Goal: Task Accomplishment & Management: Manage account settings

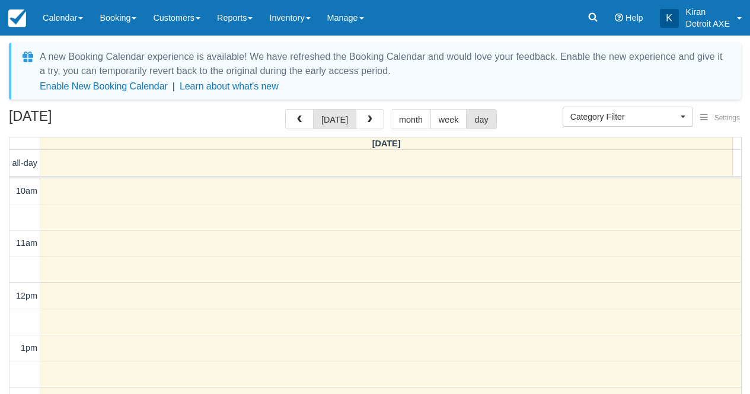
select select
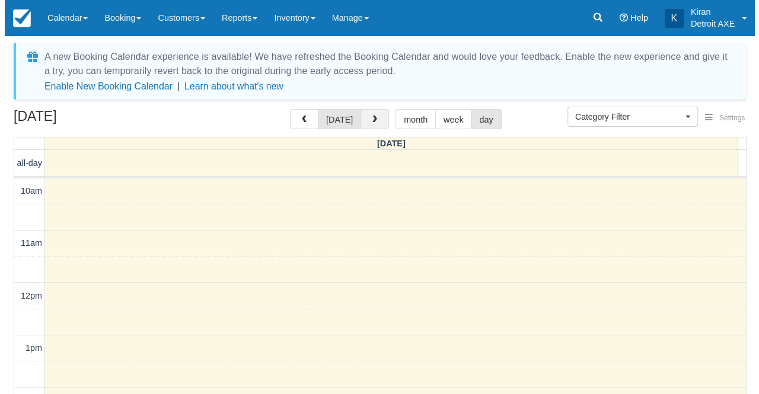
scroll to position [424, 0]
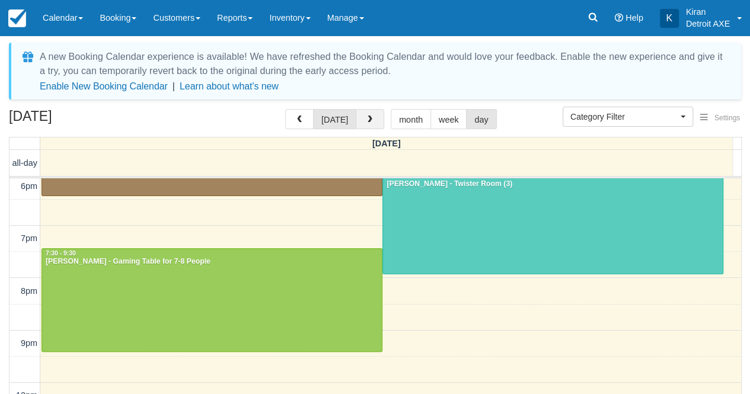
click at [371, 121] on button "button" at bounding box center [370, 119] width 28 height 20
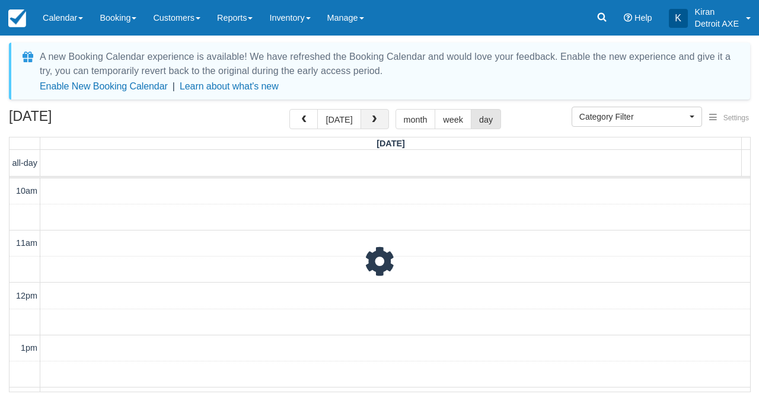
scroll to position [365, 0]
click at [371, 121] on span "button" at bounding box center [374, 120] width 8 height 8
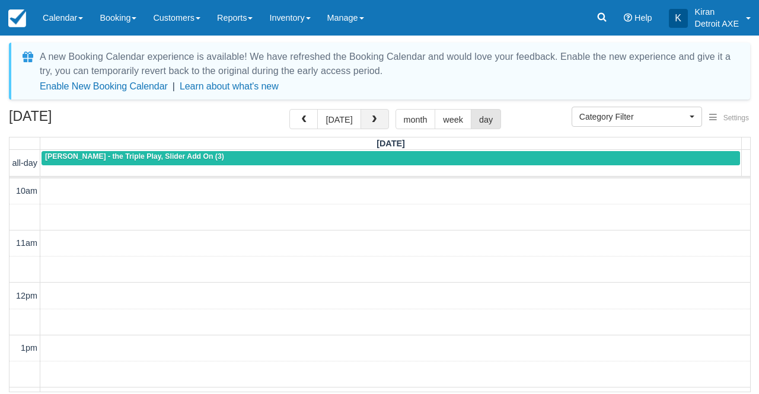
click at [371, 121] on span "button" at bounding box center [374, 120] width 8 height 8
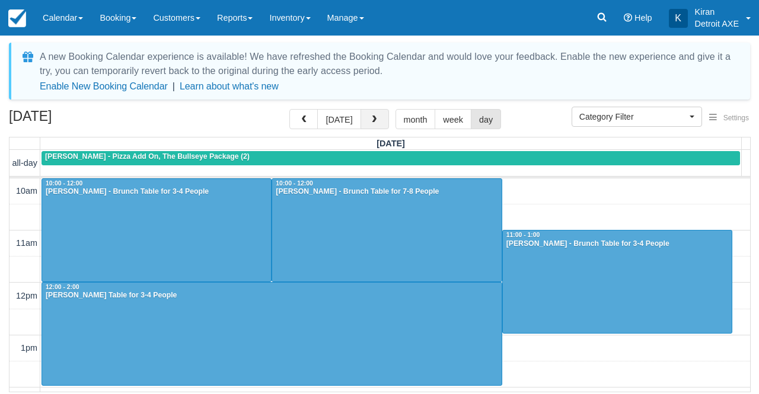
click at [371, 121] on span "button" at bounding box center [374, 120] width 8 height 8
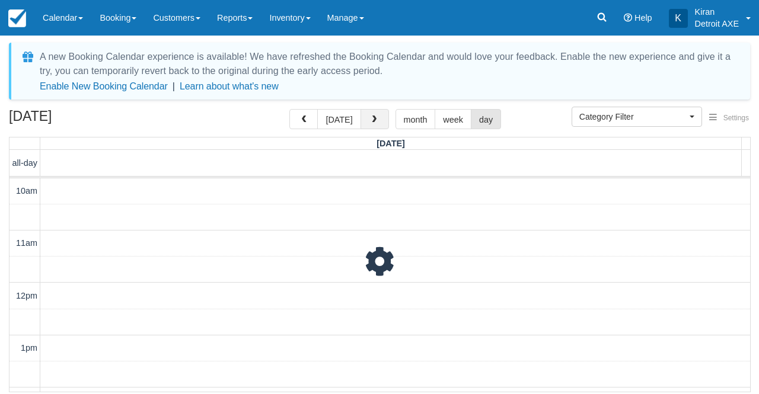
scroll to position [365, 0]
click at [371, 121] on span "button" at bounding box center [374, 120] width 8 height 8
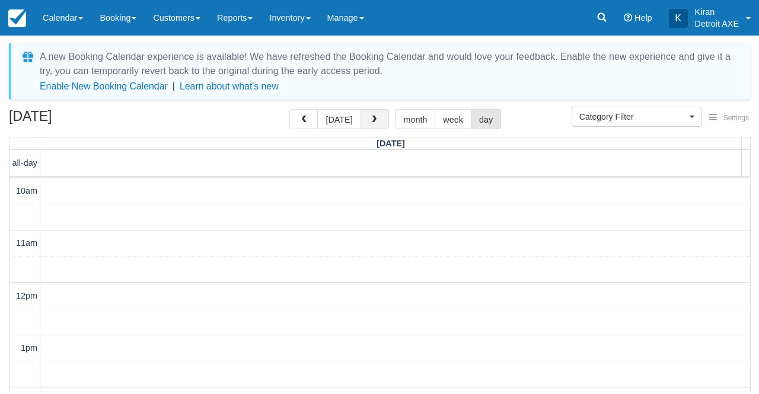
click at [371, 121] on span "button" at bounding box center [374, 120] width 8 height 8
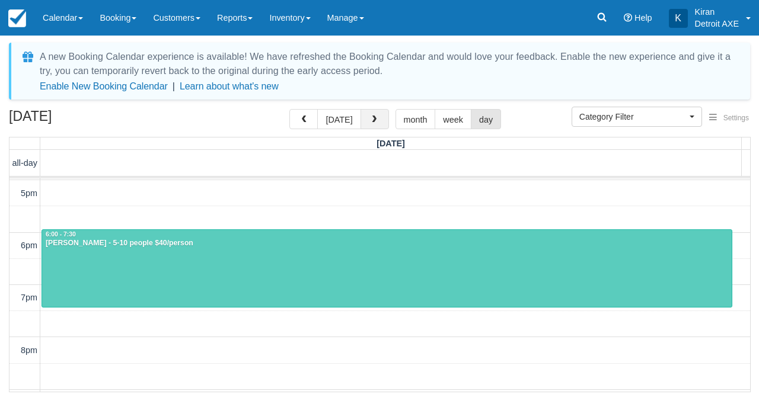
click at [371, 121] on span "button" at bounding box center [374, 120] width 8 height 8
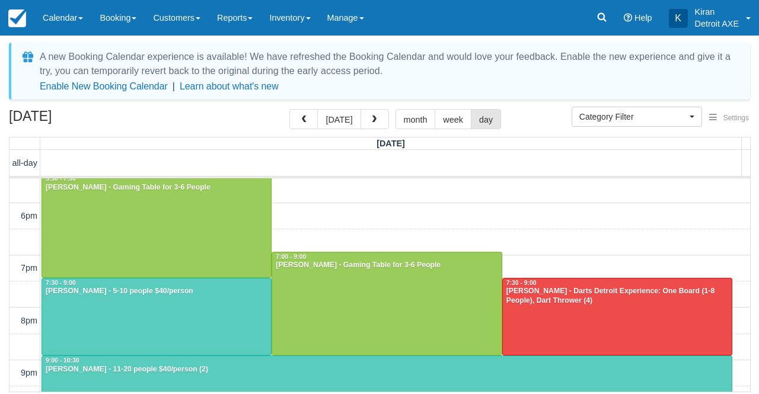
scroll to position [394, 0]
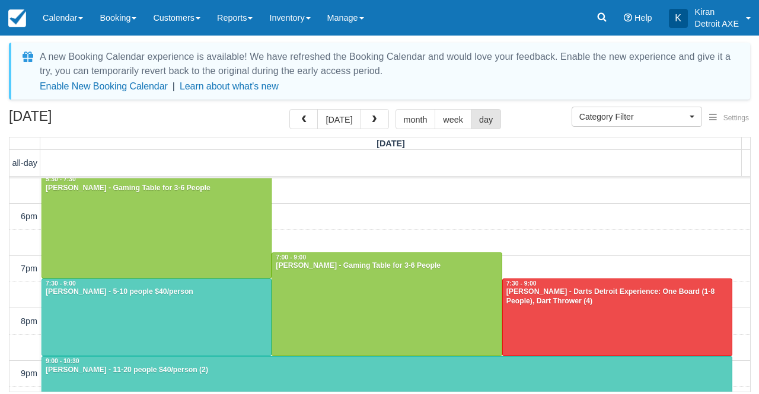
click at [546, 228] on div "10am 11am 12pm 1pm 2pm 3pm 4pm 5pm 6pm 7pm 8pm 9pm 10pm 11pm 10:00 - 12:00 Brit…" at bounding box center [379, 138] width 740 height 707
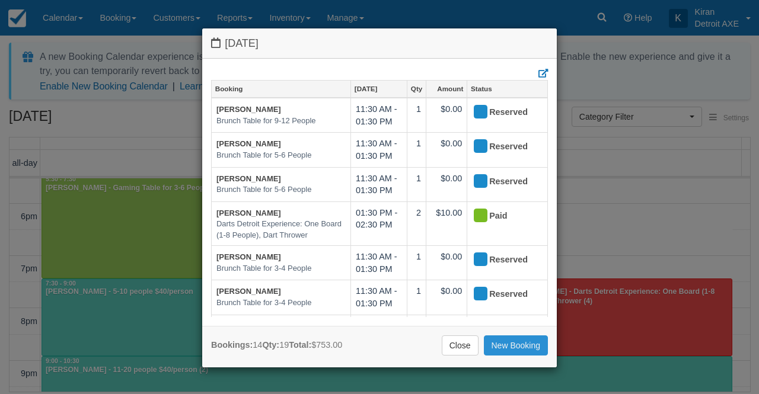
click at [520, 342] on link "New Booking" at bounding box center [516, 345] width 65 height 20
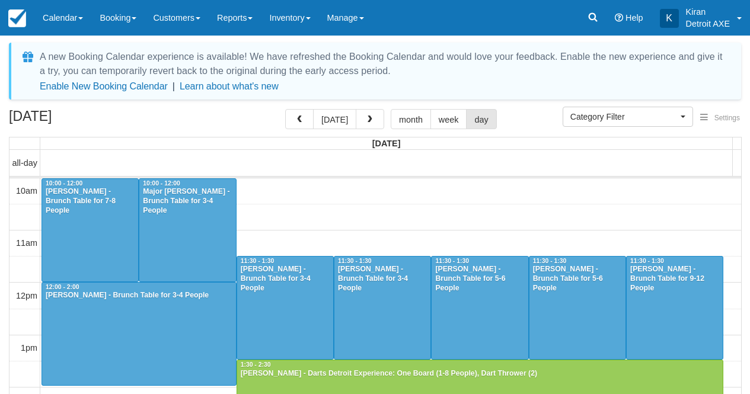
select select
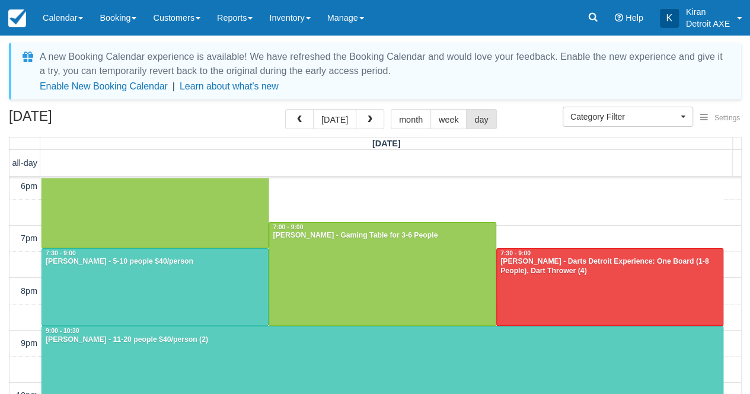
click at [526, 203] on div "10am 11am 12pm 1pm 2pm 3pm 4pm 5pm 6pm 7pm 8pm 9pm 10pm 11pm 6:30 - 7:00 10:00 …" at bounding box center [374, 108] width 731 height 707
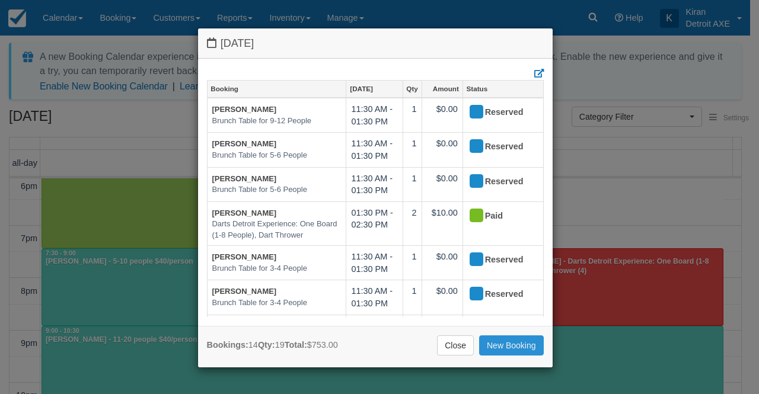
click at [516, 343] on link "New Booking" at bounding box center [511, 345] width 65 height 20
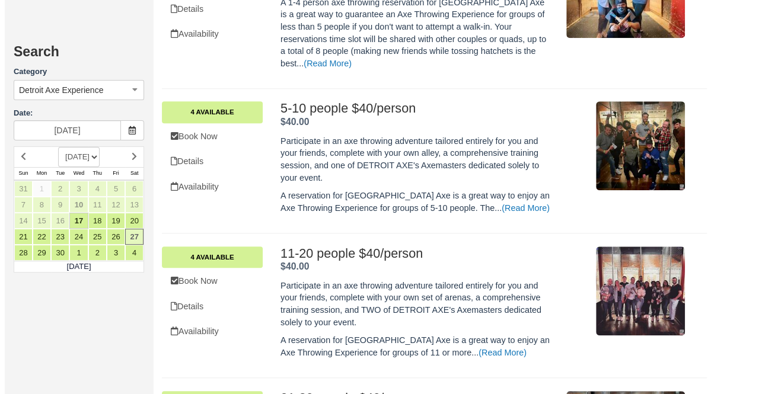
scroll to position [435, 0]
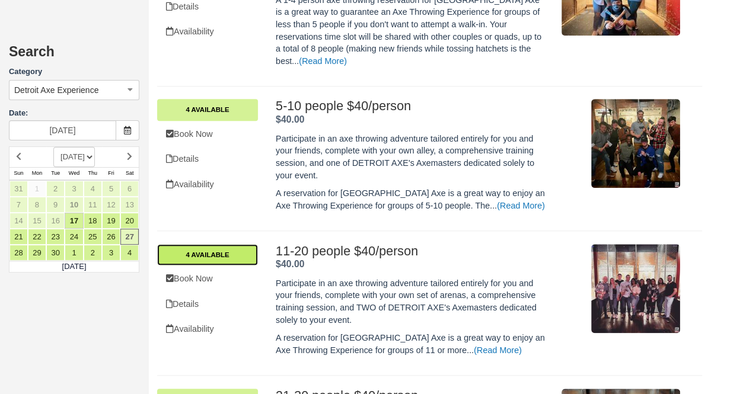
click at [215, 244] on link "4 Available" at bounding box center [207, 254] width 101 height 21
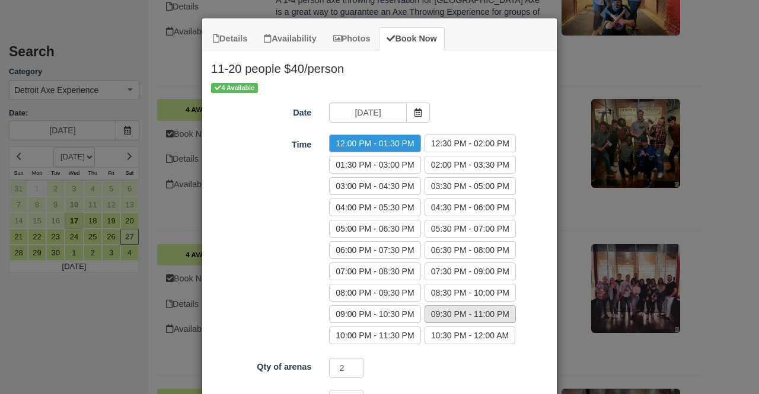
click at [471, 311] on label "09:30 PM - 11:00 PM" at bounding box center [469, 314] width 91 height 18
radio input "true"
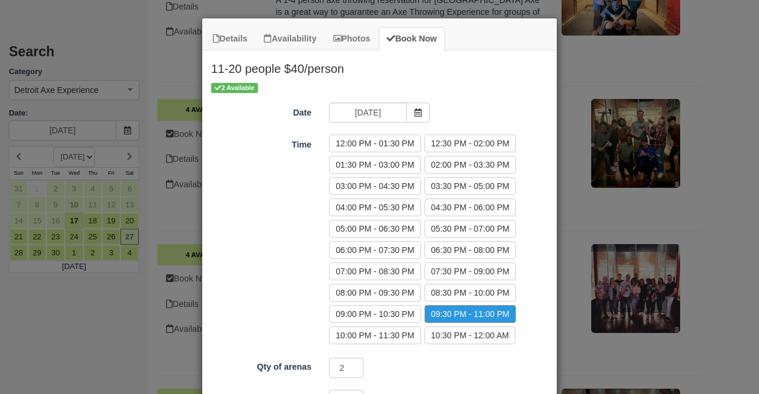
scroll to position [109, 0]
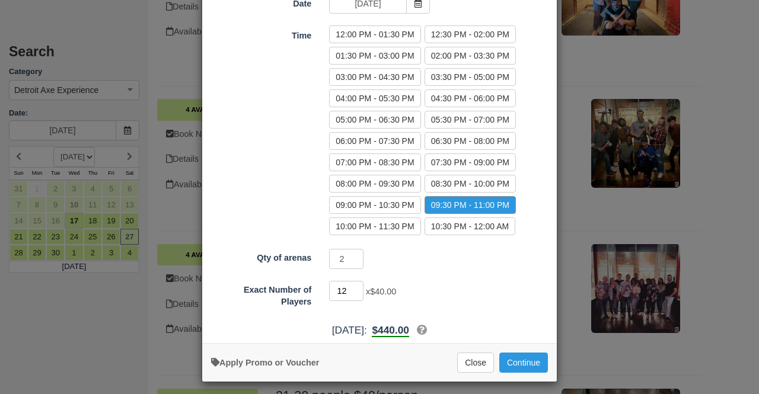
type input "12"
click at [353, 282] on input "12" at bounding box center [346, 291] width 34 height 20
click at [536, 361] on button "Continue" at bounding box center [523, 363] width 49 height 20
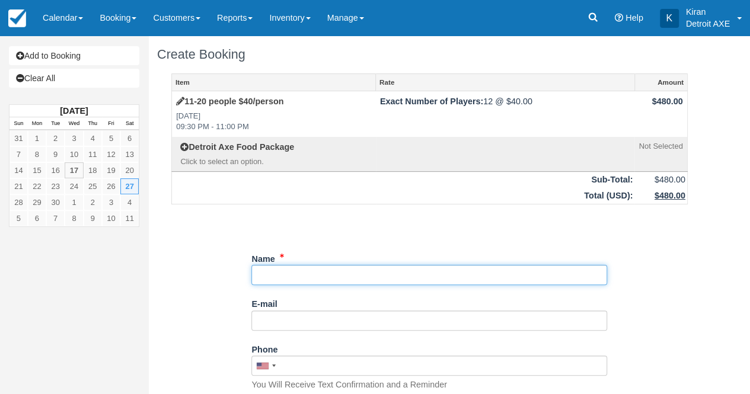
click at [370, 267] on input "Name" at bounding box center [429, 275] width 356 height 20
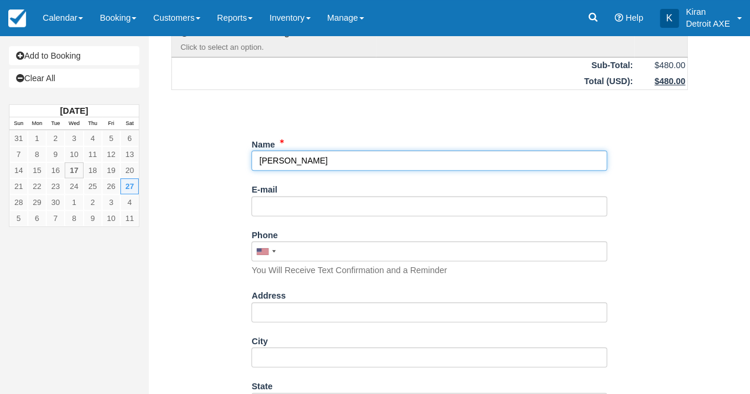
scroll to position [115, 0]
type input "[PERSON_NAME]"
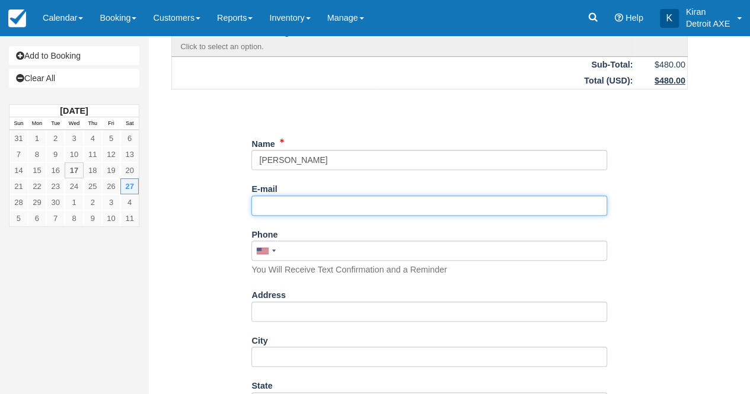
click at [319, 201] on input "E-mail" at bounding box center [429, 206] width 356 height 20
type input "[EMAIL_ADDRESS][DOMAIN_NAME]"
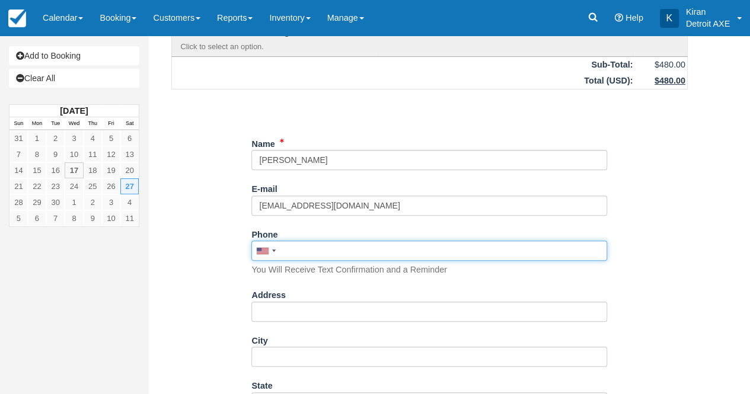
click at [328, 258] on input "Phone" at bounding box center [429, 251] width 356 height 20
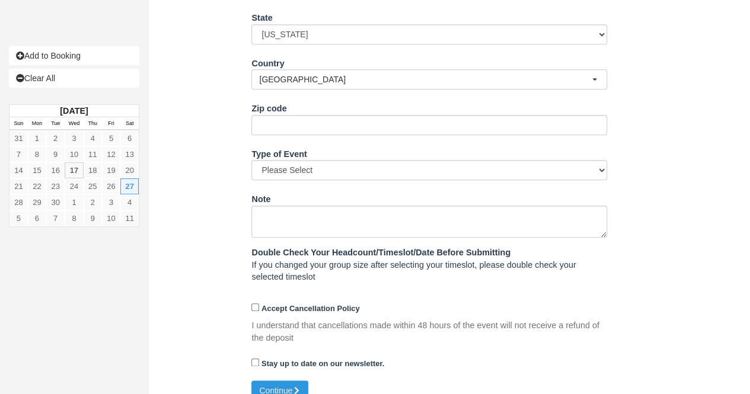
scroll to position [497, 0]
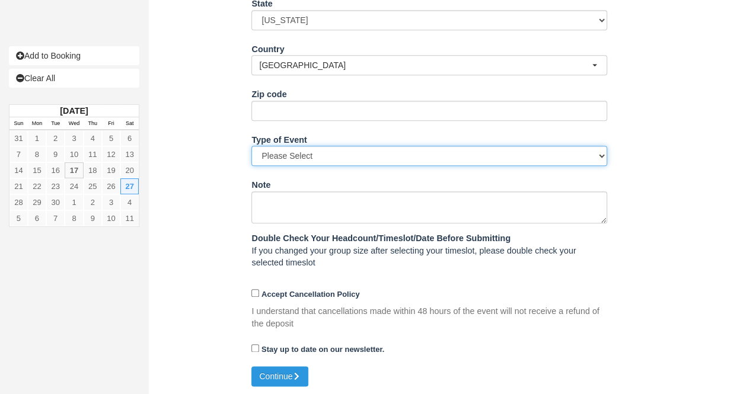
type input "(313) 550-8281"
click at [333, 151] on select "Please Select Birthday Bachelor/Bachelorette Work Event Other" at bounding box center [429, 156] width 356 height 20
select select "Bachelor/Bachelorette"
click at [251, 146] on select "Please Select Birthday Bachelor/Bachelorette Work Event Other" at bounding box center [429, 156] width 356 height 20
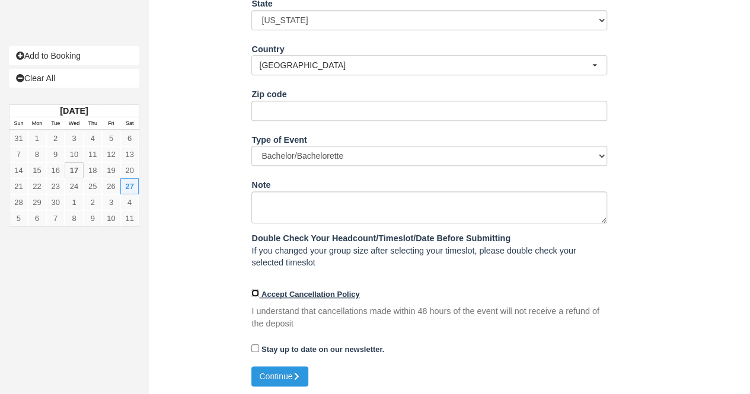
click at [252, 289] on input "Accept Cancellation Policy" at bounding box center [255, 293] width 8 height 8
checkbox input "true"
click at [254, 347] on input "Stay up to date on our newsletter." at bounding box center [255, 348] width 8 height 8
checkbox input "true"
click at [283, 380] on button "Continue" at bounding box center [279, 376] width 57 height 20
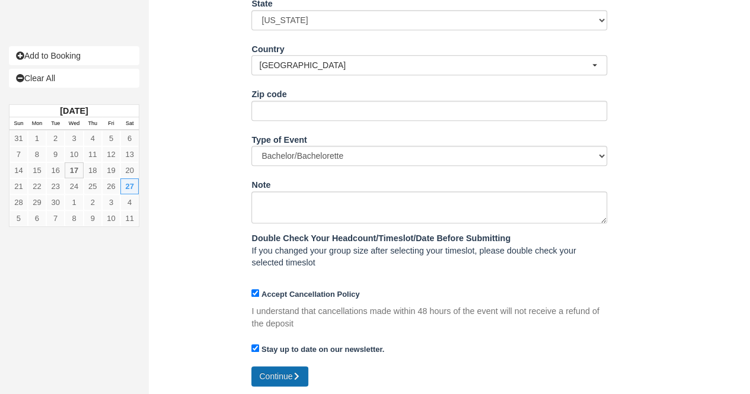
type input "+13135508281"
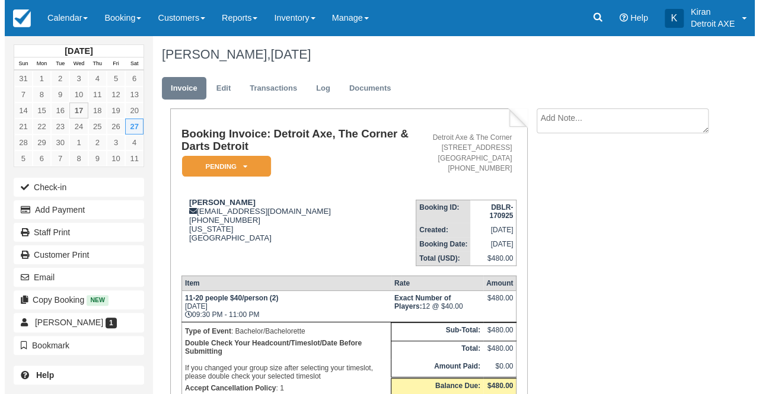
scroll to position [96, 0]
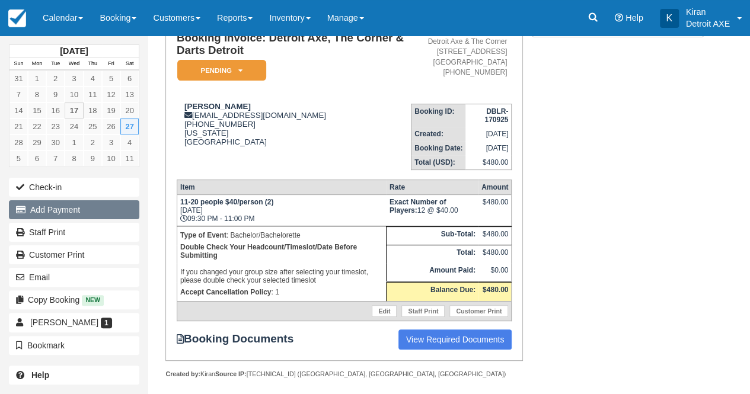
click at [52, 204] on button "Add Payment" at bounding box center [74, 209] width 130 height 19
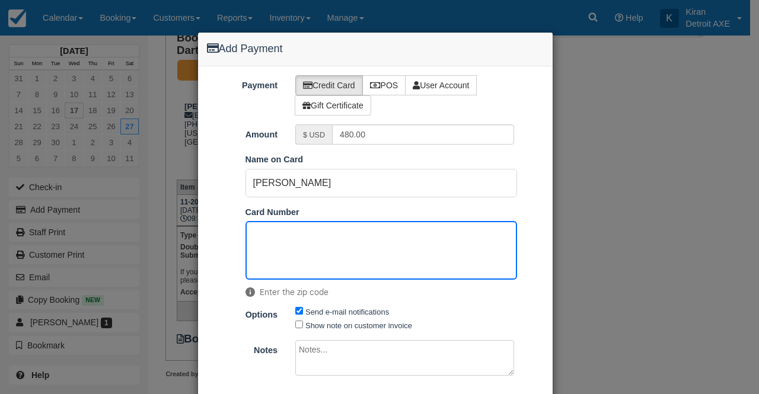
scroll to position [68, 0]
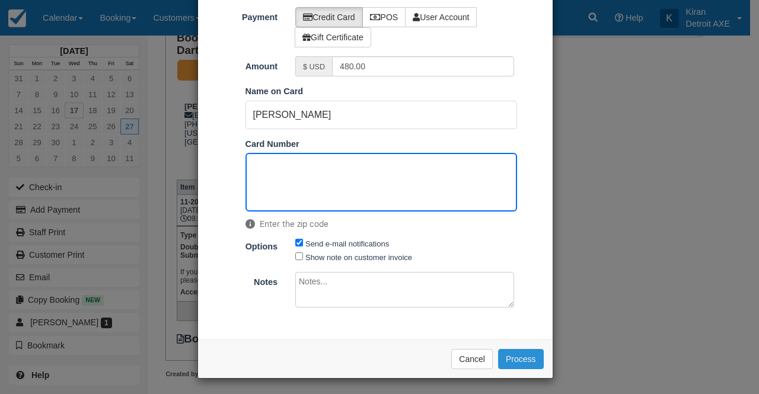
click at [519, 359] on button "Process" at bounding box center [521, 359] width 46 height 20
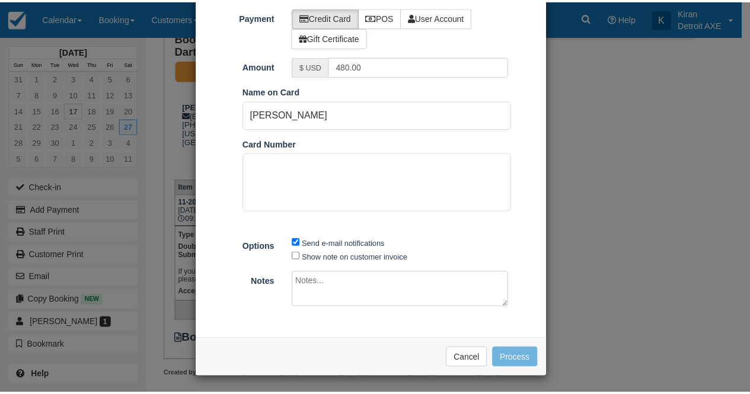
scroll to position [68, 0]
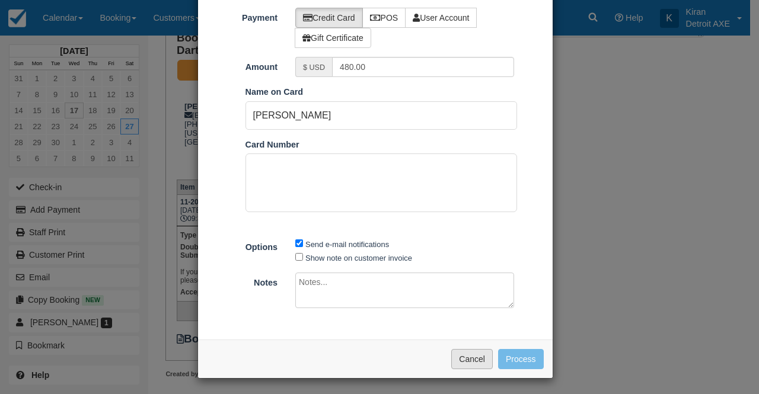
click at [462, 362] on button "Cancel" at bounding box center [471, 359] width 41 height 20
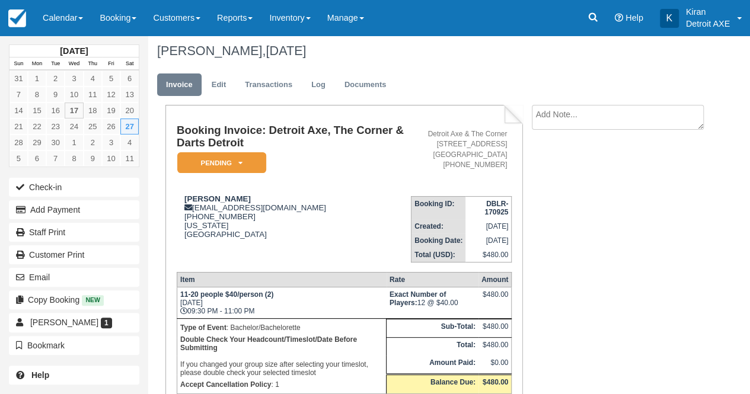
scroll to position [0, 0]
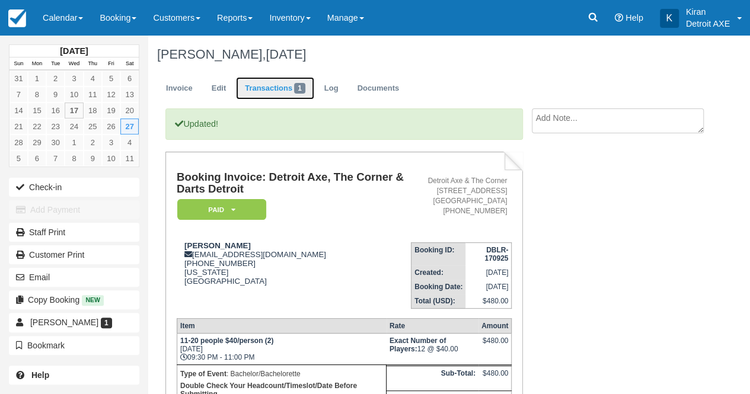
click at [273, 88] on link "Transactions 1" at bounding box center [275, 88] width 78 height 23
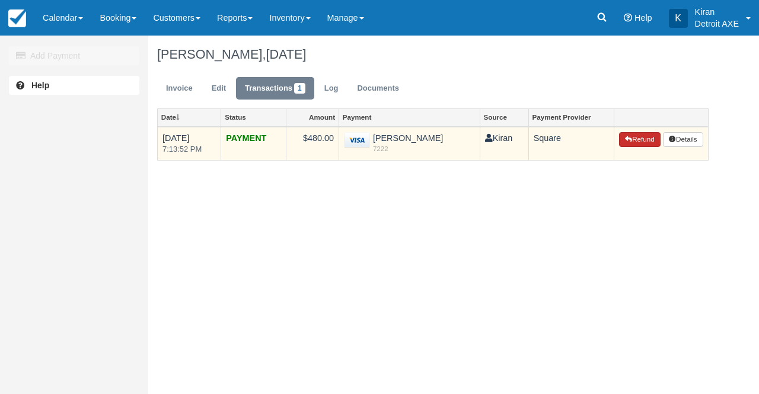
click at [634, 137] on button "Refund" at bounding box center [639, 139] width 41 height 15
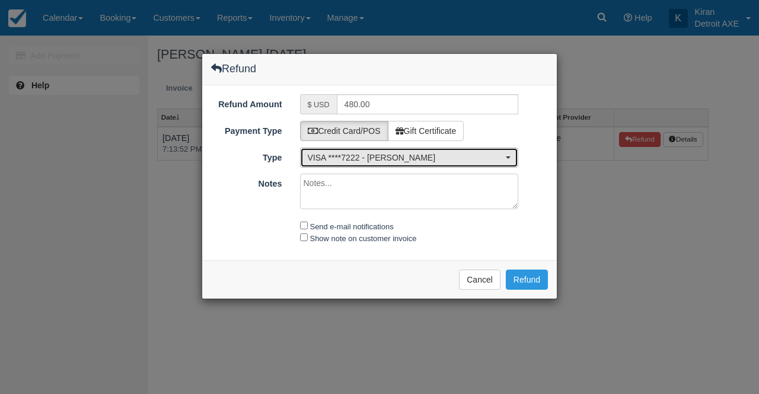
click at [368, 155] on span "VISA ****7222 - [PERSON_NAME]" at bounding box center [406, 158] width 196 height 12
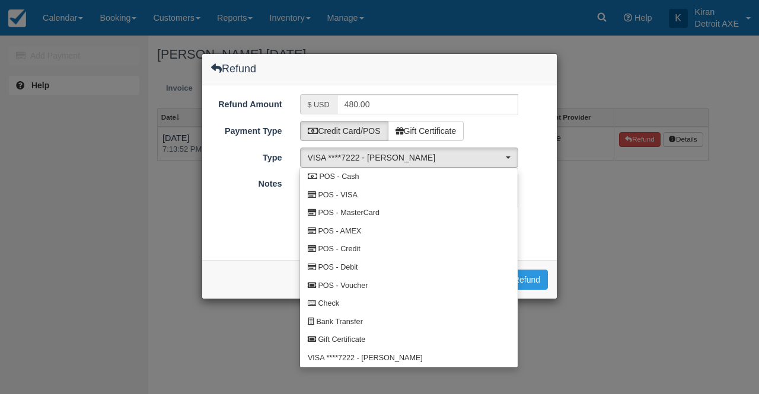
click at [257, 206] on div "Notes" at bounding box center [379, 193] width 354 height 39
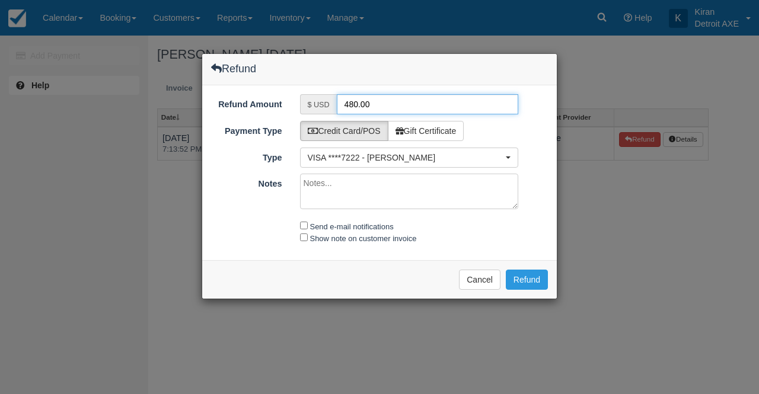
click at [389, 103] on input "480.00" at bounding box center [428, 104] width 182 height 20
drag, startPoint x: 375, startPoint y: 106, endPoint x: 289, endPoint y: 125, distance: 88.1
click at [289, 125] on div "Refund Amount $ USD 480.00 Payment Type Credit Card/POS Gift Certificate GCN Co…" at bounding box center [379, 172] width 354 height 175
type input "384.00"
click at [522, 279] on button "Refund" at bounding box center [527, 280] width 42 height 20
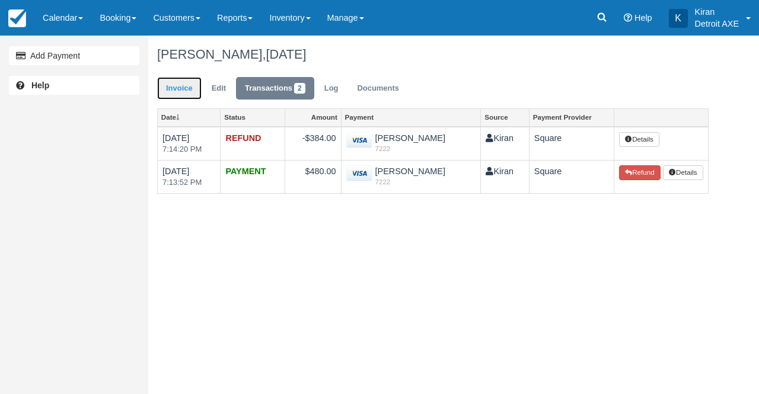
click at [174, 84] on link "Invoice" at bounding box center [179, 88] width 44 height 23
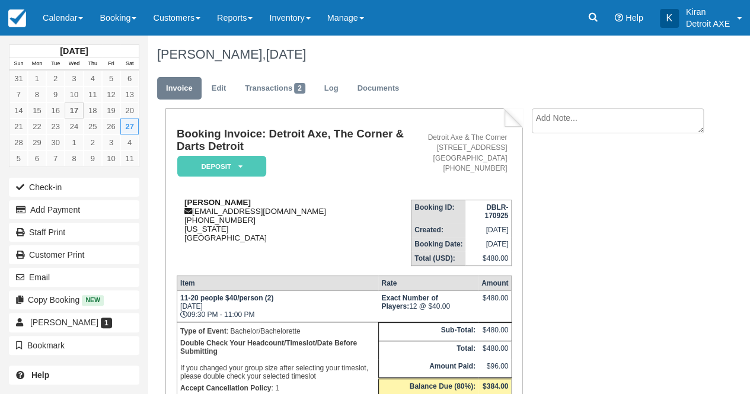
click at [332, 203] on div "[PERSON_NAME] [EMAIL_ADDRESS][DOMAIN_NAME] [PHONE_NUMBER] [US_STATE][GEOGRAPHIC…" at bounding box center [294, 220] width 234 height 44
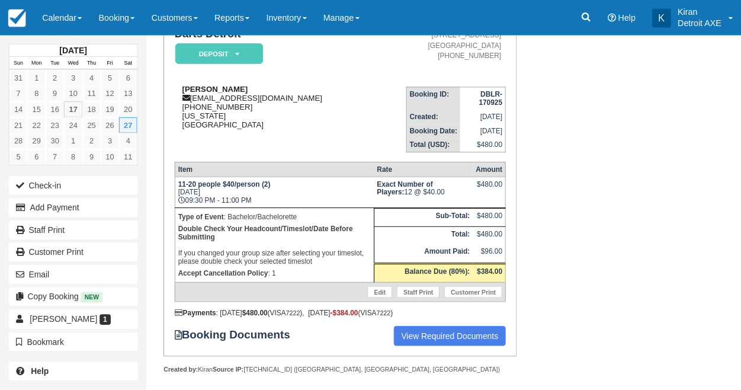
scroll to position [102, 0]
